Goal: Register for event/course

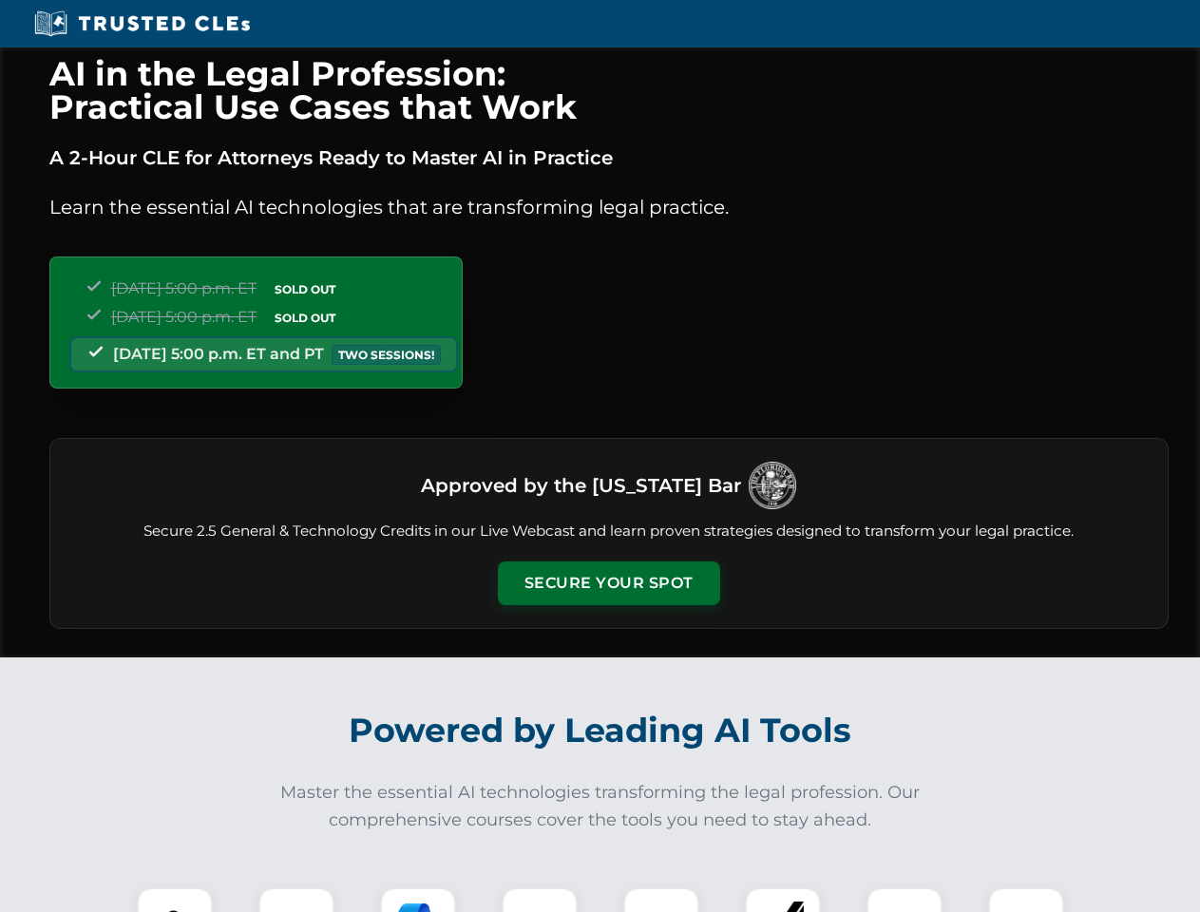
click at [608, 583] on button "Secure Your Spot" at bounding box center [609, 584] width 222 height 44
click at [175, 900] on img at bounding box center [174, 925] width 55 height 55
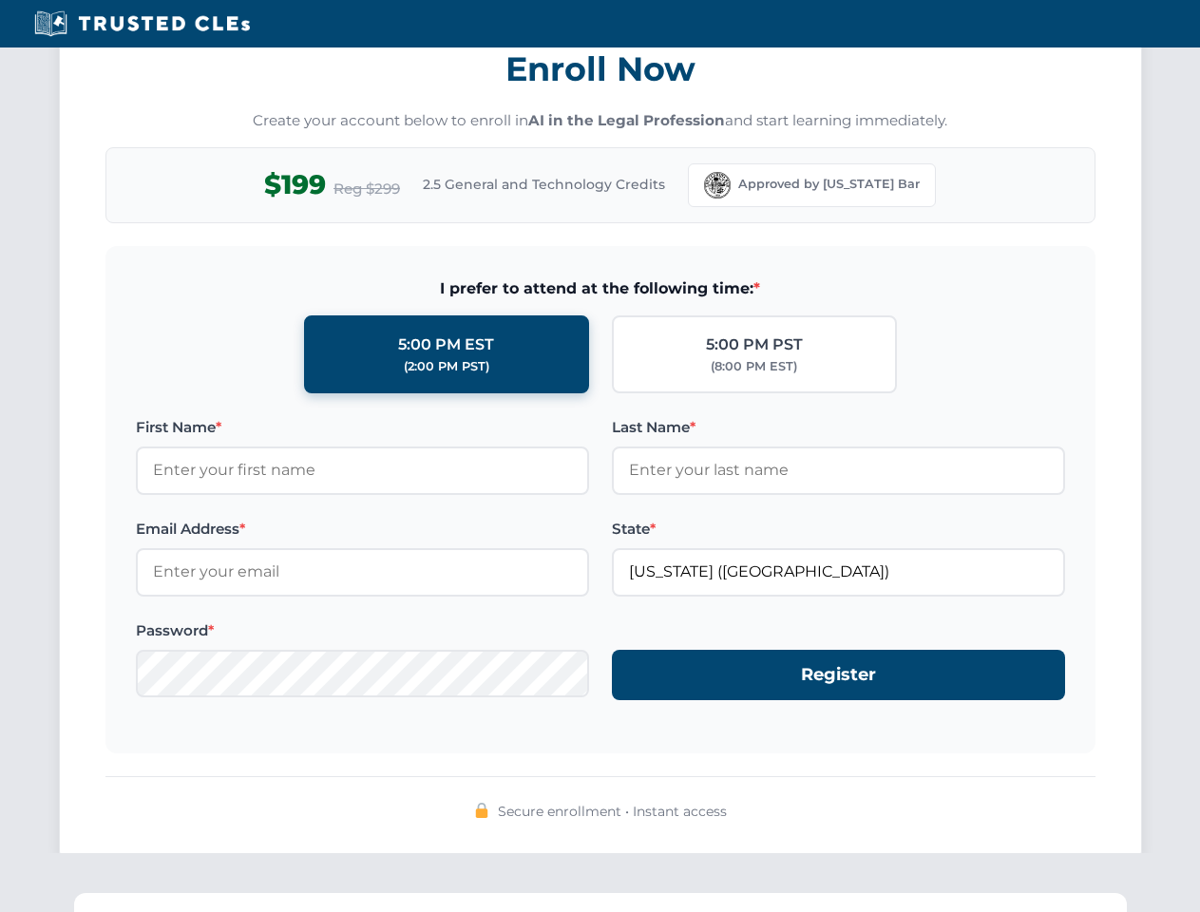
scroll to position [1865, 0]
